Goal: Navigation & Orientation: Understand site structure

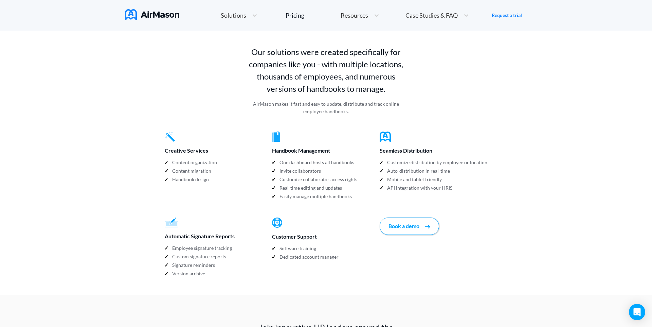
click at [232, 12] on div "Solutions" at bounding box center [232, 15] width 31 height 8
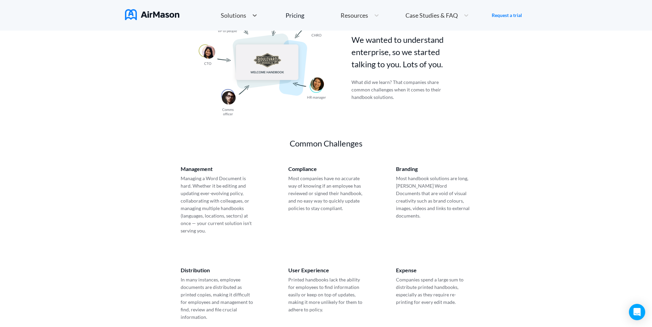
click at [242, 12] on span "Solutions" at bounding box center [233, 15] width 25 height 6
click at [242, 14] on span "Solutions" at bounding box center [233, 15] width 25 height 6
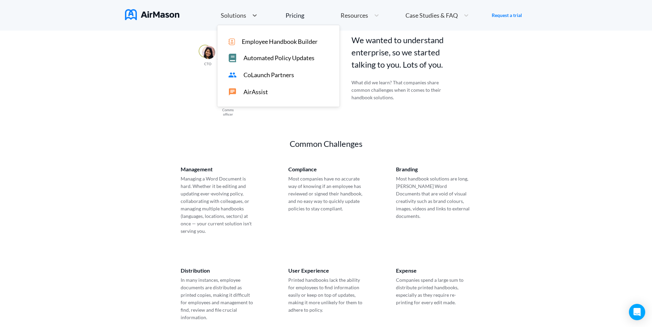
click at [232, 14] on span "Solutions" at bounding box center [233, 15] width 25 height 6
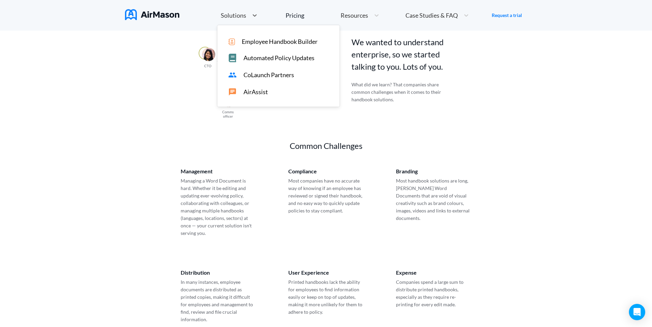
scroll to position [280, 0]
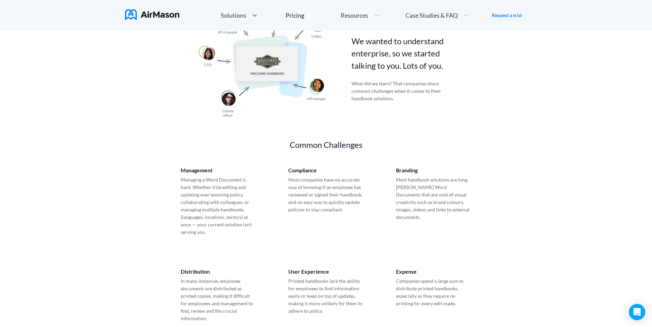
click at [236, 13] on span "Solutions" at bounding box center [233, 15] width 25 height 6
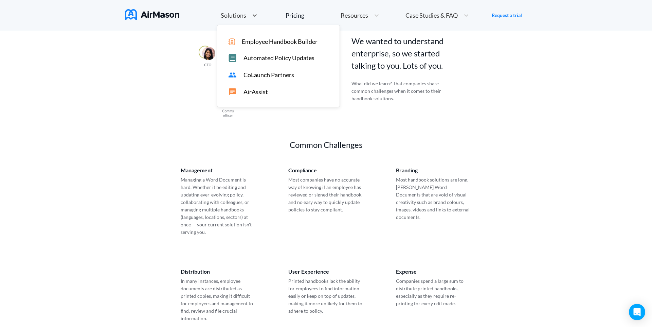
click at [238, 59] on div "Automated Policy Updates" at bounding box center [281, 58] width 107 height 8
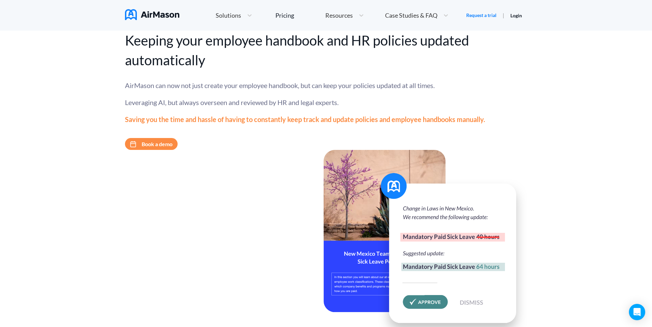
click at [242, 17] on div "Solutions" at bounding box center [227, 15] width 31 height 8
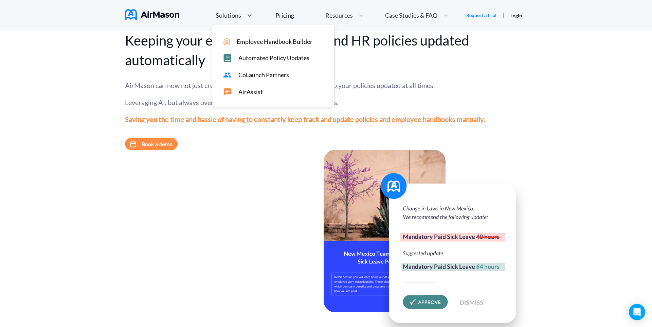
click at [248, 77] on span "CoLaunch Partners" at bounding box center [263, 74] width 51 height 7
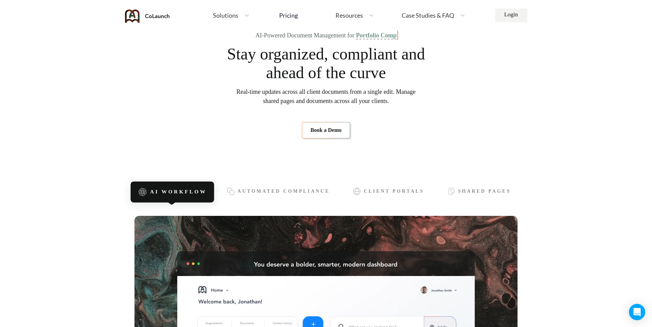
scroll to position [43, 0]
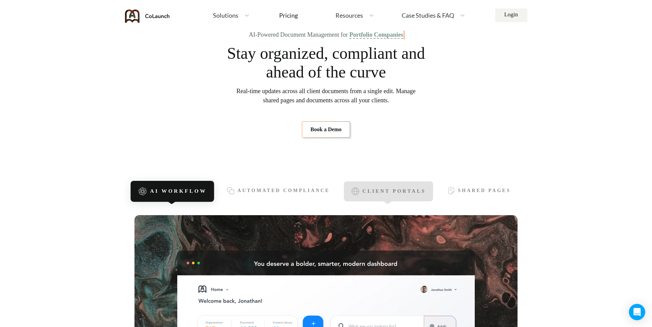
drag, startPoint x: 402, startPoint y: 191, endPoint x: 409, endPoint y: 189, distance: 7.5
click at [402, 191] on span "Client Portals" at bounding box center [394, 191] width 63 height 6
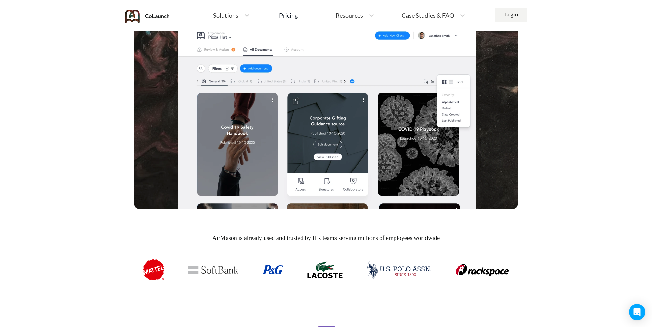
scroll to position [198, 0]
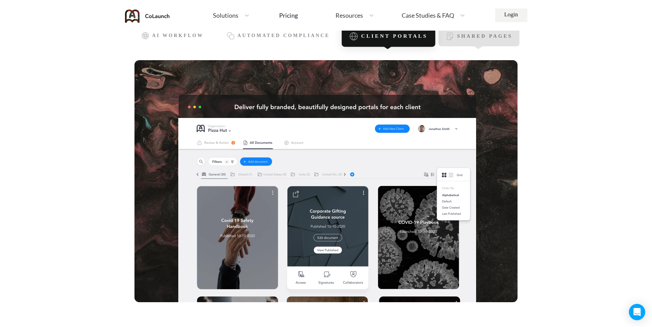
click at [503, 34] on span "Shared Pages" at bounding box center [484, 37] width 55 height 6
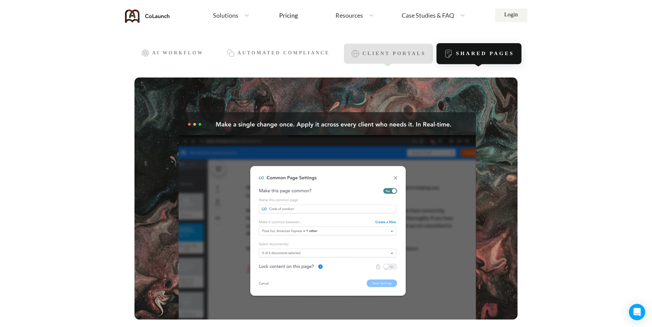
scroll to position [180, 0]
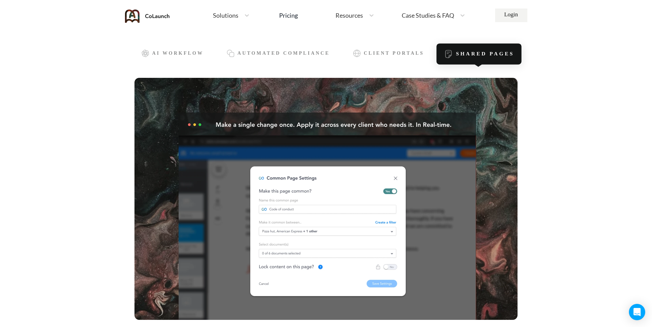
click at [231, 15] on span "Solutions" at bounding box center [225, 15] width 25 height 6
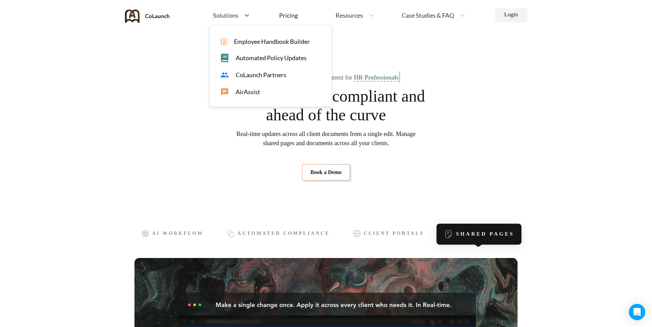
click at [242, 40] on span "Employee Handbook Builder" at bounding box center [272, 41] width 76 height 7
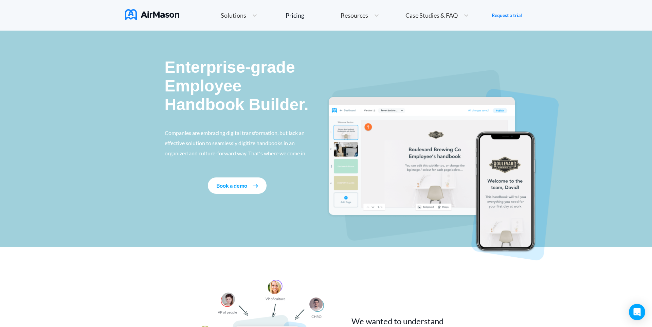
click at [379, 45] on div "Enterprise-grade Employee Handbook Builder. Companies are embracing digital tra…" at bounding box center [326, 139] width 323 height 216
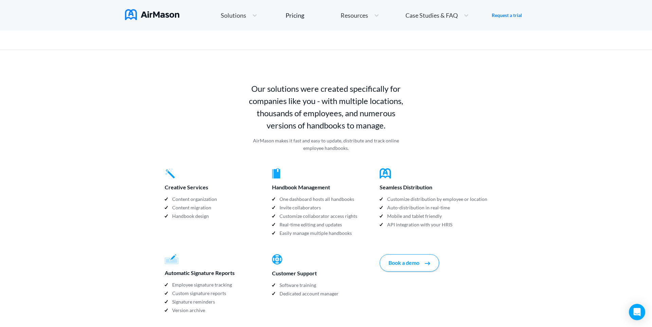
scroll to position [584, 0]
drag, startPoint x: 54, startPoint y: 102, endPoint x: 47, endPoint y: 113, distance: 13.9
click at [53, 102] on div "Home Employee Handbook Builder Automated Policy Updates Solutions Pricing About…" at bounding box center [326, 124] width 652 height 1416
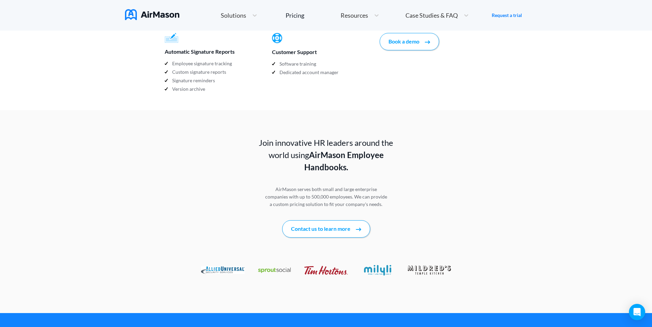
scroll to position [806, 0]
drag, startPoint x: 89, startPoint y: 118, endPoint x: 75, endPoint y: 131, distance: 19.0
click at [89, 118] on div "Join innovative HR leaders around the world using AirMason Employee Handbooks. …" at bounding box center [326, 211] width 652 height 202
click at [319, 265] on img at bounding box center [325, 269] width 43 height 9
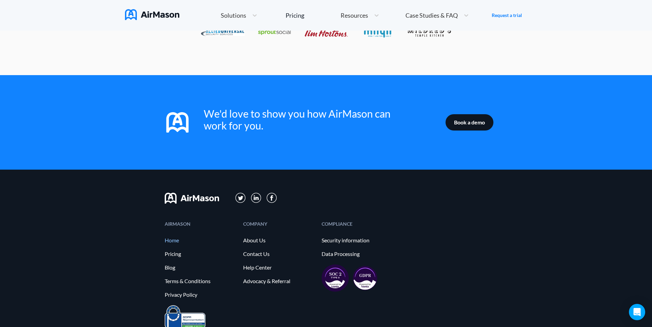
scroll to position [1075, 0]
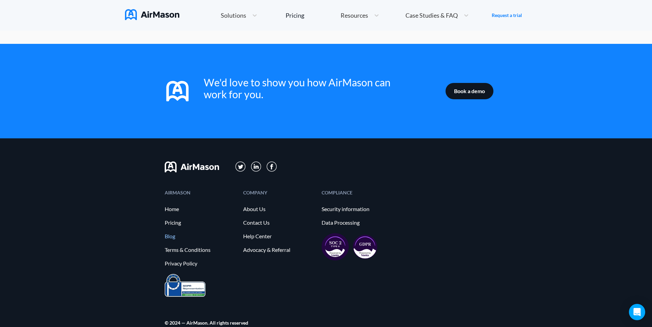
click at [166, 233] on link "Blog" at bounding box center [201, 236] width 72 height 6
